Goal: Task Accomplishment & Management: Manage account settings

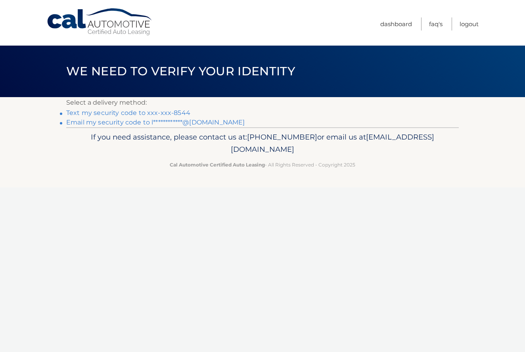
click at [166, 115] on link "Text my security code to xxx-xxx-8544" at bounding box center [128, 113] width 124 height 8
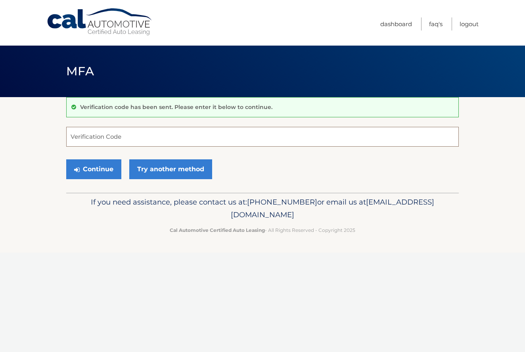
click at [95, 137] on input "Verification Code" at bounding box center [262, 137] width 392 height 20
type input "562586"
click at [98, 168] on button "Continue" at bounding box center [93, 169] width 55 height 20
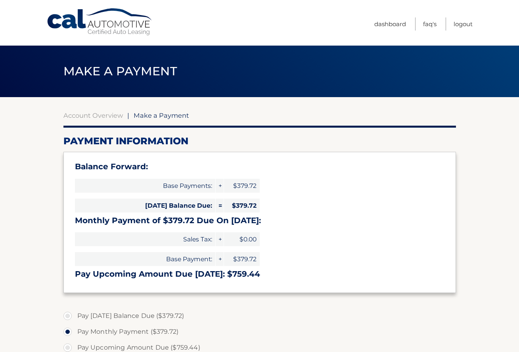
select select "MzEwMGVlZDYtNGQ4NC00NDNlLWFmZmUtNGIwMTE5ZjhkYjMw"
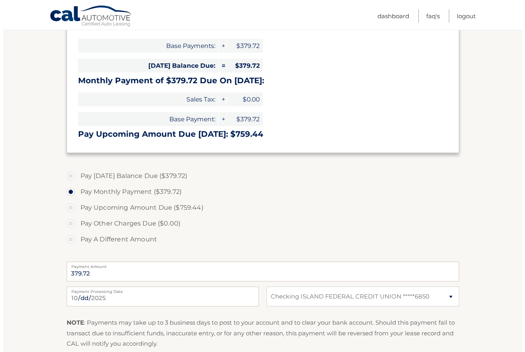
scroll to position [246, 0]
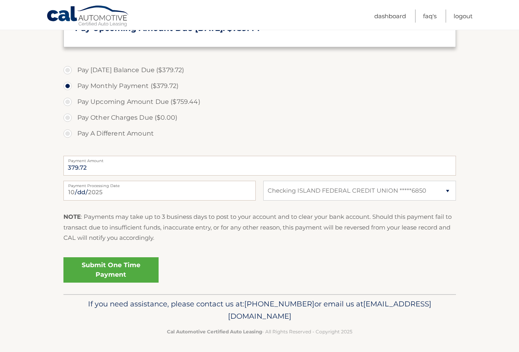
click at [121, 269] on link "Submit One Time Payment" at bounding box center [110, 269] width 95 height 25
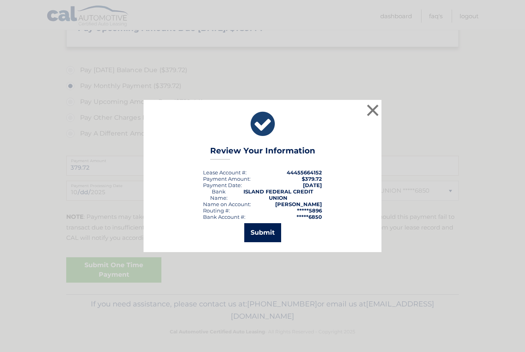
click at [264, 234] on button "Submit" at bounding box center [262, 232] width 37 height 19
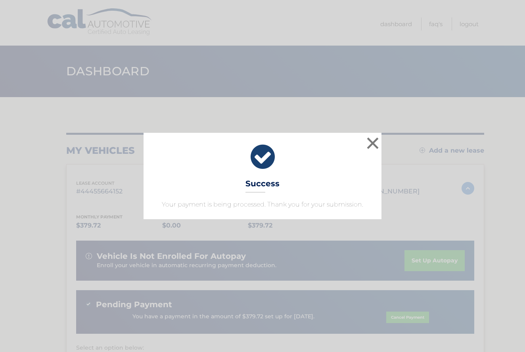
click at [368, 141] on button "×" at bounding box center [373, 143] width 16 height 16
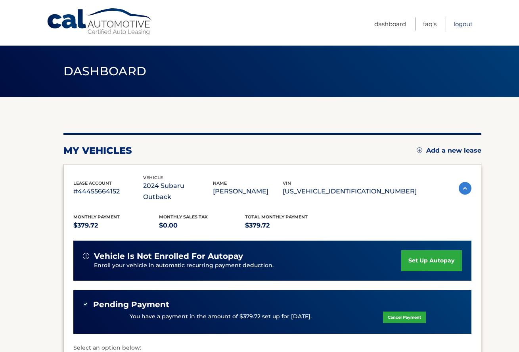
click at [464, 24] on link "Logout" at bounding box center [462, 23] width 19 height 13
